Goal: Transaction & Acquisition: Purchase product/service

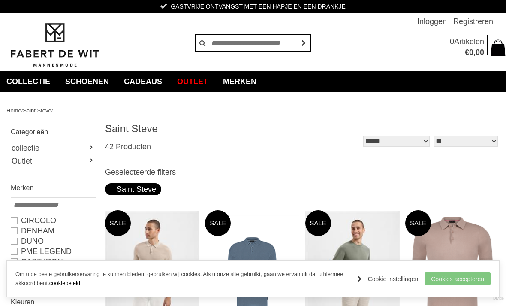
click at [473, 283] on link "Cookies accepteren" at bounding box center [457, 278] width 66 height 13
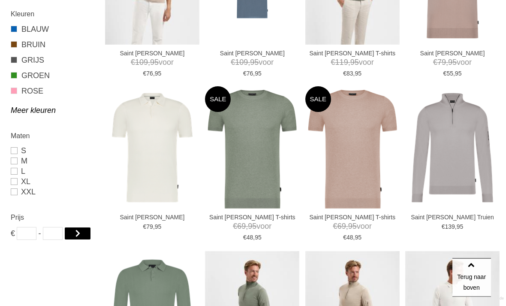
scroll to position [288, 0]
click at [12, 167] on link "L" at bounding box center [53, 170] width 84 height 10
click at [12, 164] on link "M" at bounding box center [53, 160] width 84 height 10
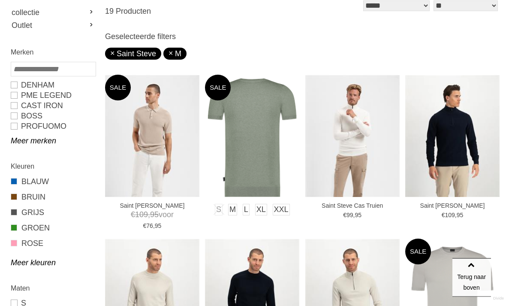
scroll to position [135, 0]
click at [259, 165] on img at bounding box center [252, 136] width 94 height 122
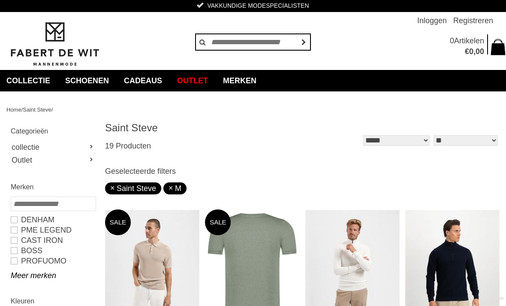
scroll to position [0, 0]
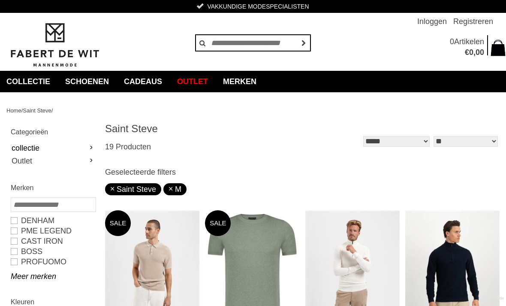
click at [29, 149] on link "collectie" at bounding box center [53, 147] width 84 height 13
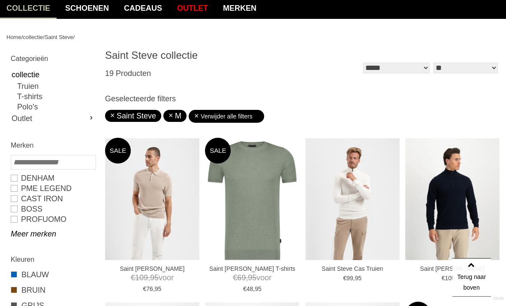
scroll to position [74, 0]
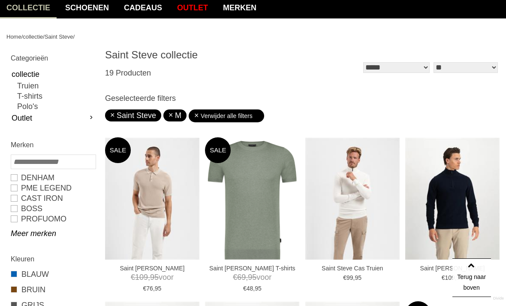
click at [19, 123] on link "Outlet" at bounding box center [53, 117] width 84 height 13
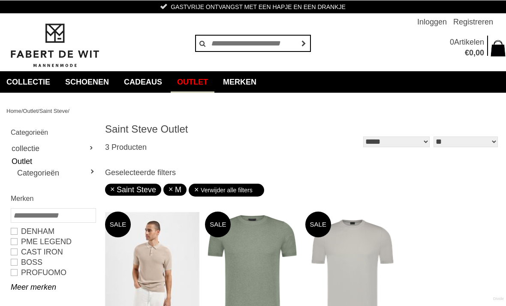
type input "***"
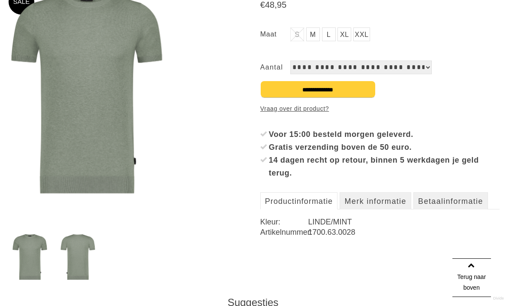
scroll to position [150, 0]
